Goal: Task Accomplishment & Management: Use online tool/utility

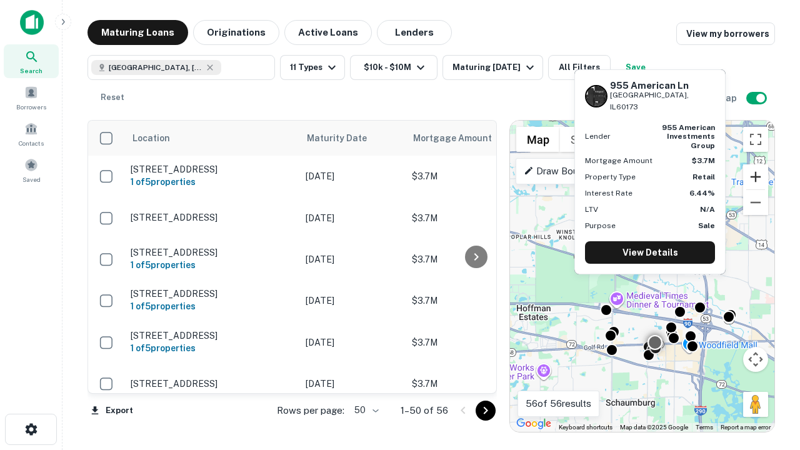
click at [755, 177] on button "Zoom in" at bounding box center [755, 176] width 25 height 25
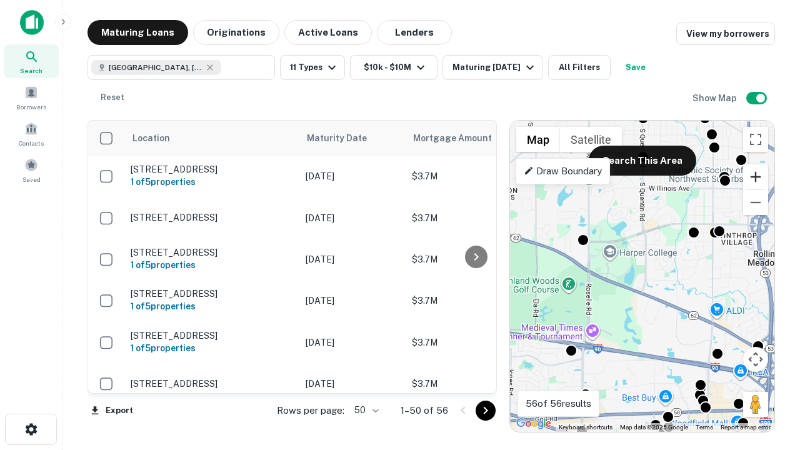
click at [755, 177] on button "Zoom in" at bounding box center [755, 176] width 25 height 25
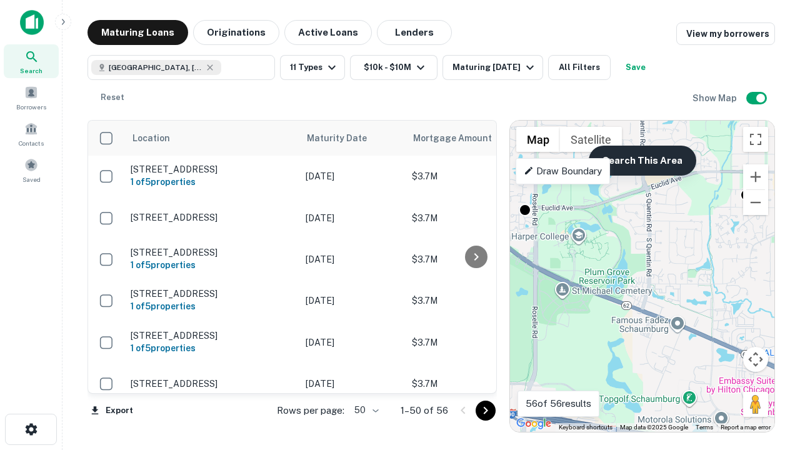
click at [642, 161] on button "Search This Area" at bounding box center [641, 161] width 107 height 30
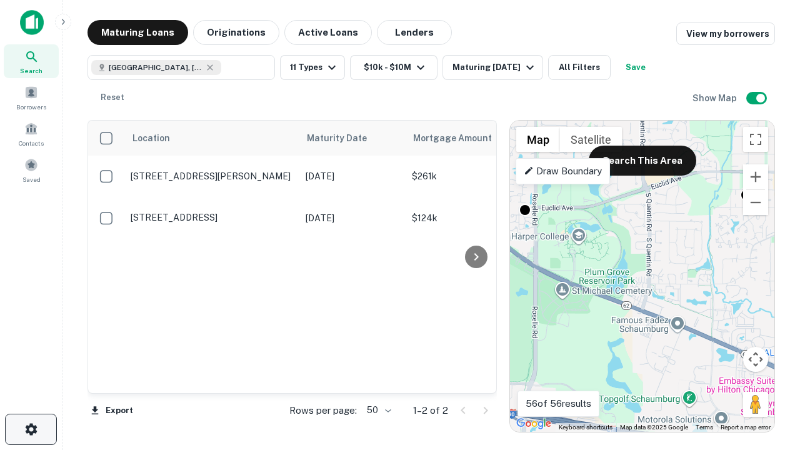
click at [31, 429] on icon "button" at bounding box center [31, 429] width 15 height 15
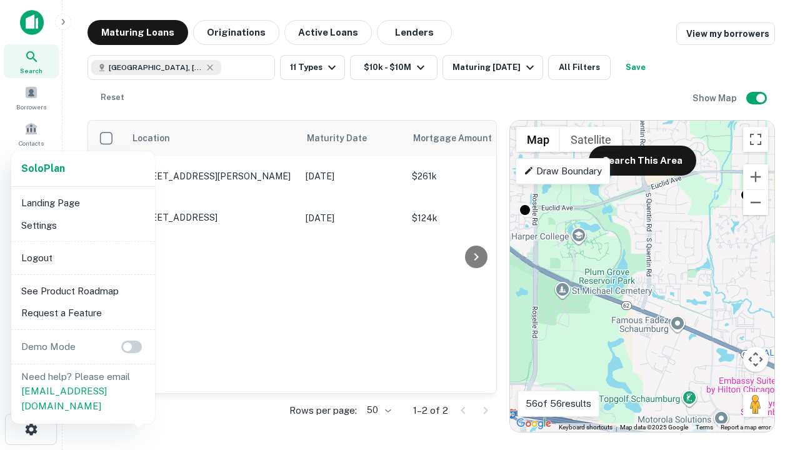
click at [82, 257] on li "Logout" at bounding box center [83, 258] width 134 height 22
